Goal: Task Accomplishment & Management: Manage account settings

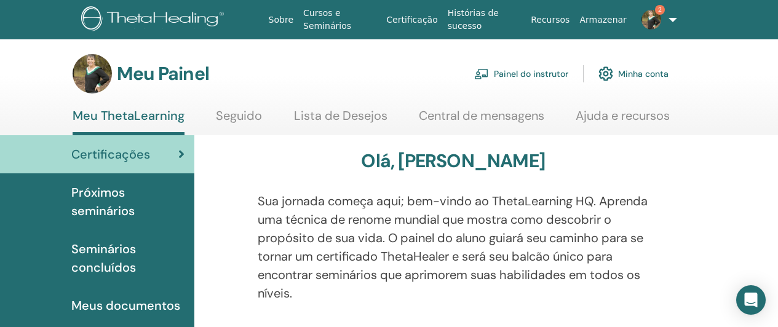
click at [520, 73] on font "Painel do instrutor" at bounding box center [531, 74] width 74 height 11
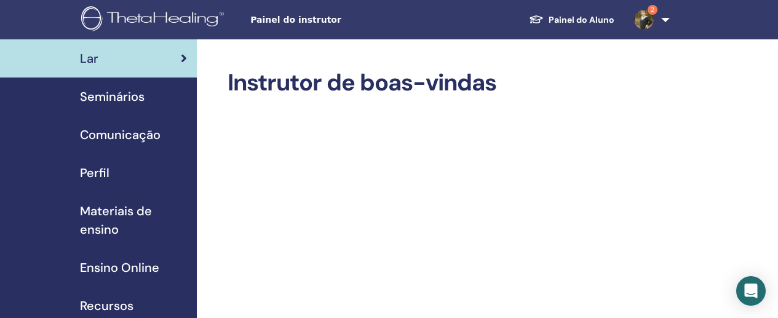
click at [114, 91] on span "Seminários" at bounding box center [112, 96] width 65 height 18
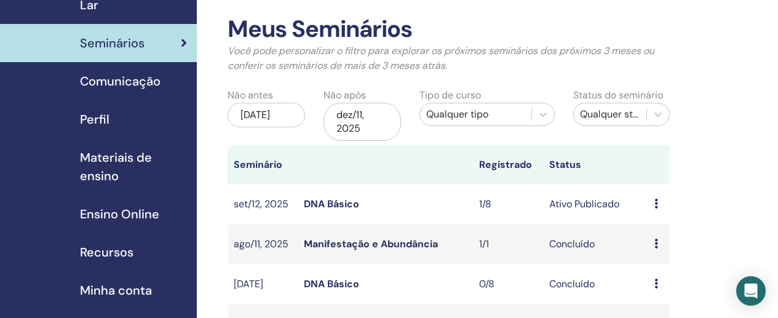
scroll to position [76, 0]
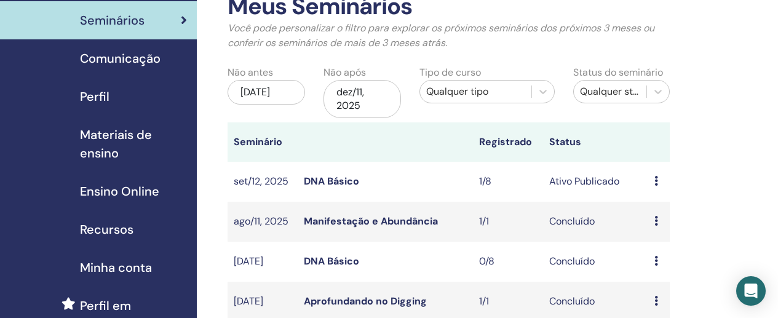
click at [658, 181] on div "Visualizar Editar Participantes Cancelar" at bounding box center [658, 181] width 9 height 15
click at [649, 227] on link "Participantes" at bounding box center [673, 227] width 60 height 13
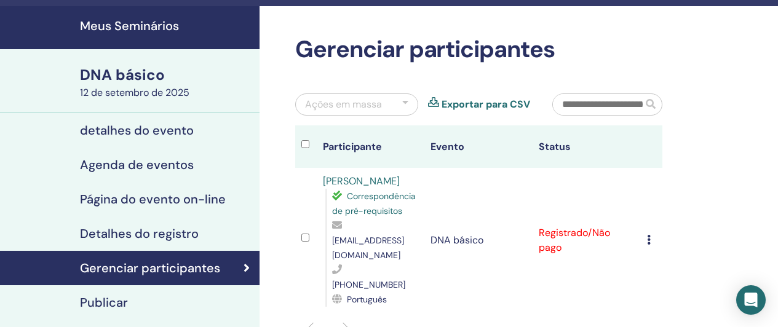
scroll to position [33, 0]
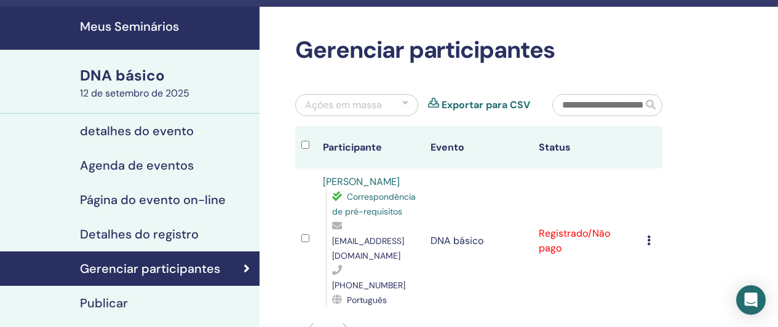
click at [189, 132] on font "detalhes do evento" at bounding box center [137, 131] width 114 height 16
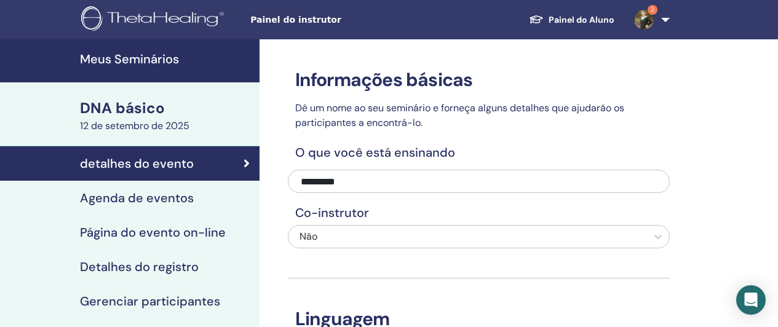
click at [146, 193] on font "Agenda de eventos" at bounding box center [137, 198] width 114 height 16
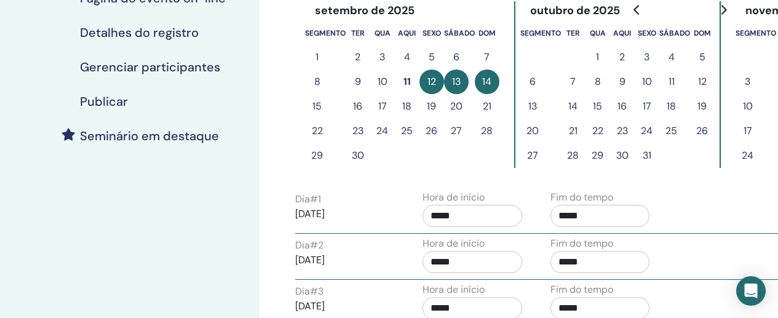
scroll to position [243, 0]
